Goal: Navigation & Orientation: Go to known website

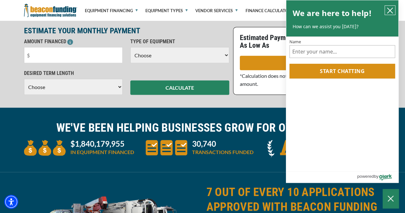
scroll to position [192, 0]
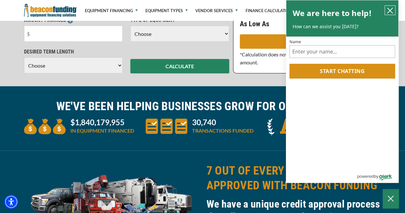
click at [386, 9] on icon "close chatbox" at bounding box center [389, 10] width 6 height 6
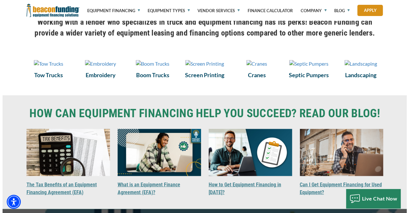
scroll to position [512, 0]
